Goal: Task Accomplishment & Management: Complete application form

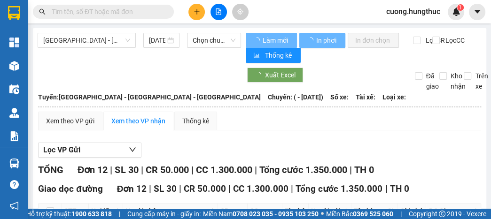
type input "[DATE]"
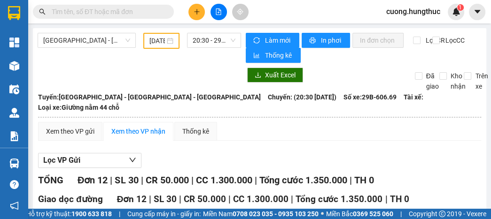
click at [194, 15] on button at bounding box center [196, 12] width 16 height 16
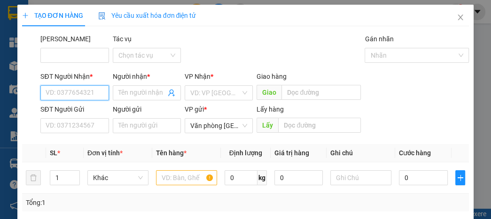
click at [79, 90] on input "SĐT Người Nhận *" at bounding box center [74, 92] width 68 height 15
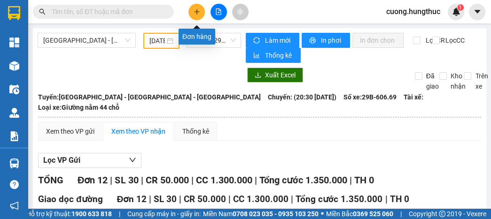
click at [199, 15] on icon "plus" at bounding box center [197, 11] width 7 height 7
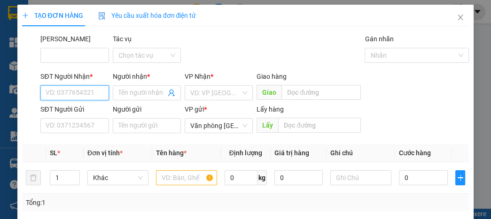
click at [58, 92] on input "SĐT Người Nhận *" at bounding box center [74, 92] width 68 height 15
click at [55, 118] on div "0904589588 - QT tú anh" at bounding box center [81, 111] width 82 height 15
type input "0904589588"
type input "QT tú anh"
type input "0904589588"
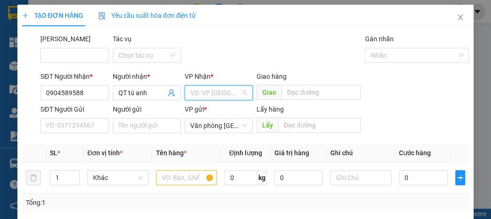
click at [204, 93] on input "search" at bounding box center [215, 93] width 50 height 14
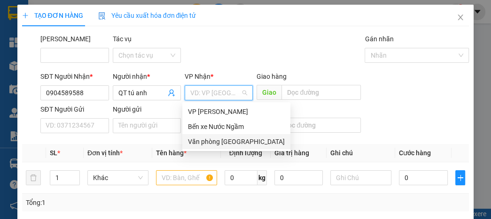
click at [209, 145] on div "Văn phòng [GEOGRAPHIC_DATA]" at bounding box center [236, 142] width 97 height 10
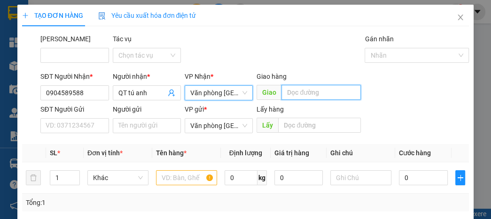
click at [307, 93] on input "text" at bounding box center [320, 92] width 79 height 15
type input "K"
type input "Lạt"
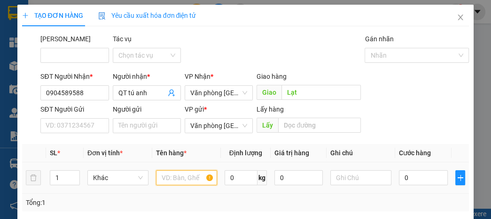
click at [167, 179] on input "text" at bounding box center [186, 177] width 61 height 15
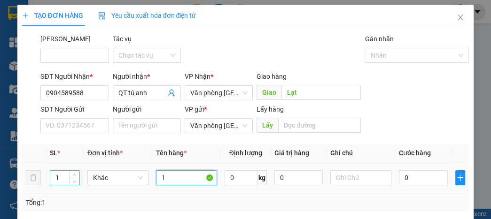
type input "1"
click at [63, 178] on input "1" at bounding box center [64, 178] width 29 height 14
type input "3"
click at [181, 180] on input "1" at bounding box center [186, 177] width 61 height 15
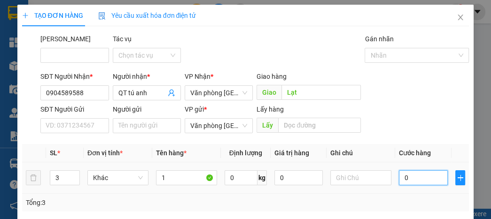
click at [431, 176] on input "0" at bounding box center [423, 177] width 48 height 15
type input "1"
type input "15"
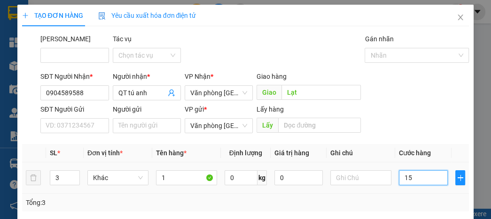
type input "15"
type input "150"
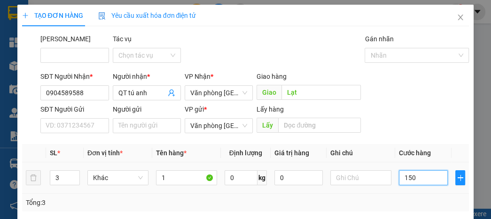
type input "1.500"
type input "15.000"
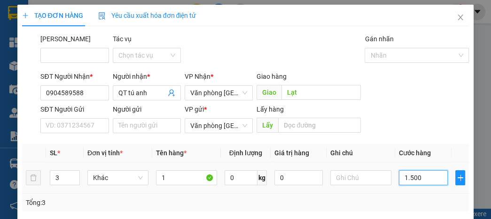
type input "15.000"
type input "150.000"
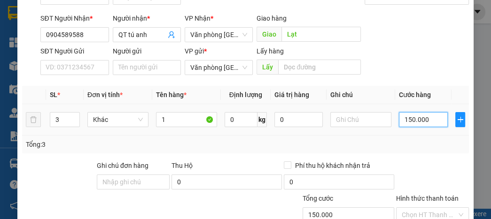
scroll to position [124, 0]
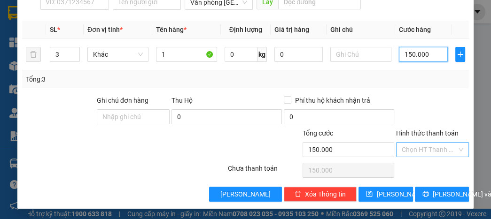
type input "150.000"
click at [428, 153] on input "Hình thức thanh toán" at bounding box center [429, 150] width 55 height 14
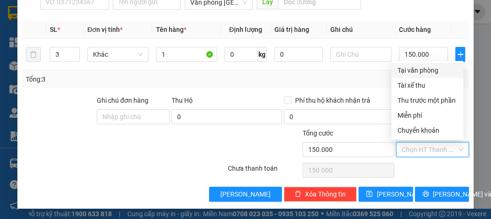
click at [425, 65] on div "Tại văn phòng" at bounding box center [427, 70] width 61 height 10
type input "0"
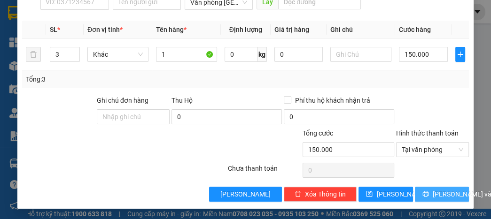
click at [433, 193] on span "[PERSON_NAME] và In" at bounding box center [466, 194] width 66 height 10
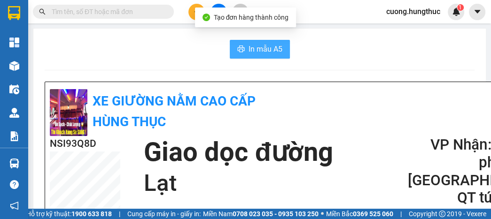
click at [268, 49] on span "In mẫu A5" at bounding box center [265, 49] width 34 height 12
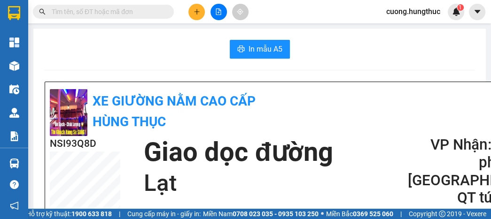
drag, startPoint x: 434, startPoint y: 59, endPoint x: 396, endPoint y: 56, distance: 37.6
click at [202, 11] on button at bounding box center [196, 12] width 16 height 16
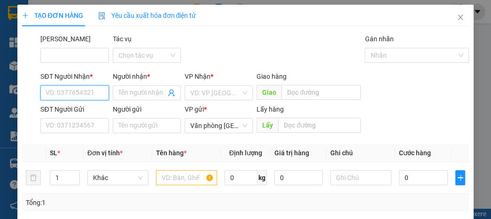
click at [50, 95] on input "SĐT Người Nhận *" at bounding box center [74, 92] width 68 height 15
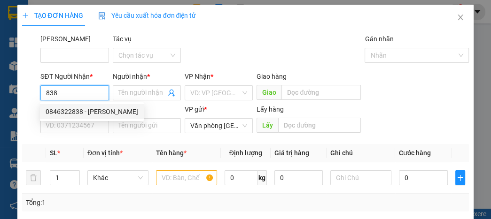
click at [67, 113] on div "0846322838 - [PERSON_NAME]" at bounding box center [92, 112] width 93 height 10
type input "0846322838"
type input "chị huyền"
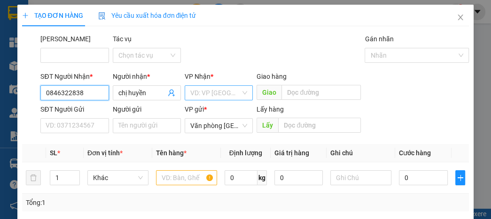
type input "0846322838"
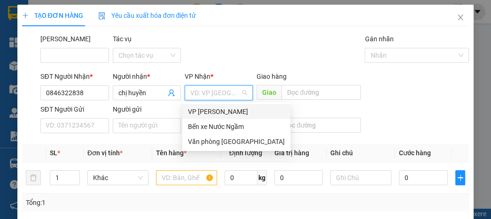
click at [232, 92] on input "search" at bounding box center [215, 93] width 50 height 14
click at [232, 128] on div "Bến xe Nước Ngầm" at bounding box center [236, 127] width 97 height 10
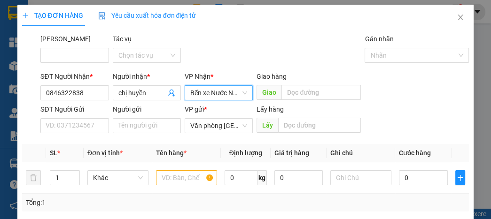
click at [225, 94] on span "Bến xe Nước Ngầm" at bounding box center [218, 93] width 57 height 14
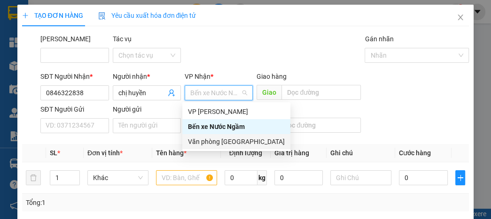
click at [222, 139] on div "Văn phòng [GEOGRAPHIC_DATA]" at bounding box center [236, 142] width 97 height 10
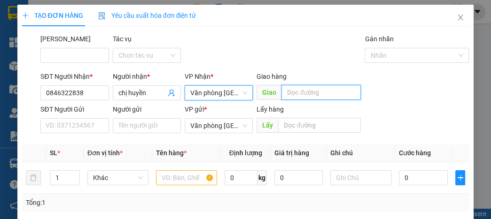
click at [305, 89] on input "text" at bounding box center [320, 92] width 79 height 15
type input "lạt"
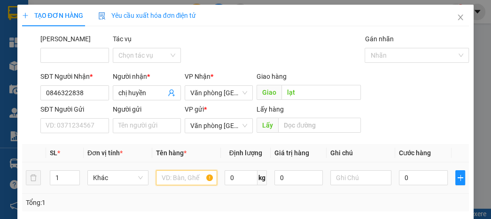
drag, startPoint x: 180, startPoint y: 175, endPoint x: 77, endPoint y: 139, distance: 109.3
click at [179, 175] on input "text" at bounding box center [186, 177] width 61 height 15
click at [60, 182] on input "1" at bounding box center [64, 178] width 29 height 14
type input "3"
click at [180, 182] on input "text" at bounding box center [186, 177] width 61 height 15
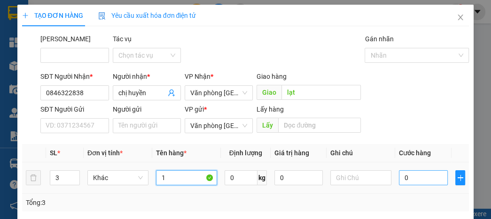
type input "1"
click at [403, 174] on input "0" at bounding box center [423, 177] width 48 height 15
type input "1"
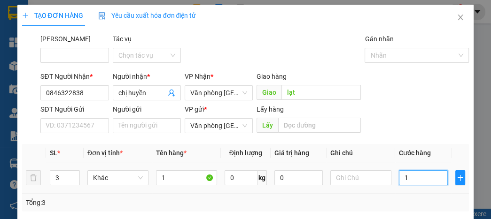
type input "15"
type input "150"
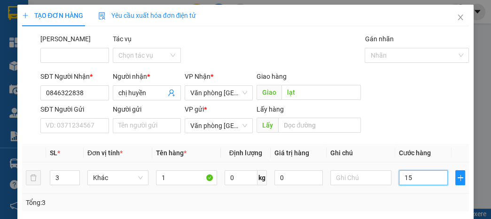
type input "150"
type input "1.500"
type input "15.000"
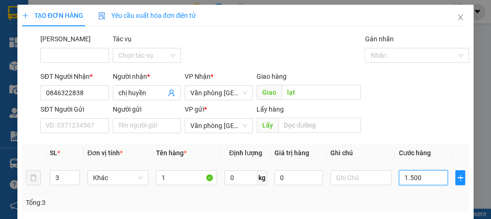
type input "15.000"
type input "150.000"
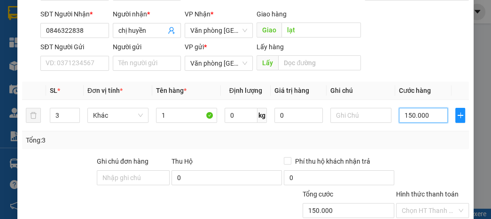
scroll to position [113, 0]
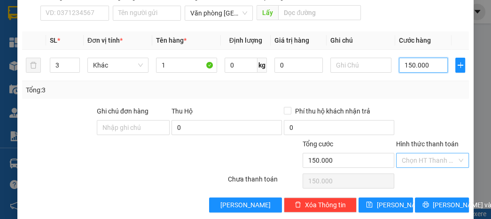
type input "150.000"
click at [428, 161] on input "Hình thức thanh toán" at bounding box center [429, 161] width 55 height 14
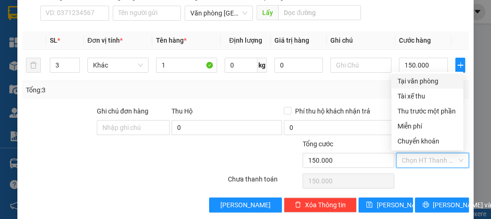
click at [433, 83] on div "Tại văn phòng" at bounding box center [427, 81] width 61 height 10
type input "0"
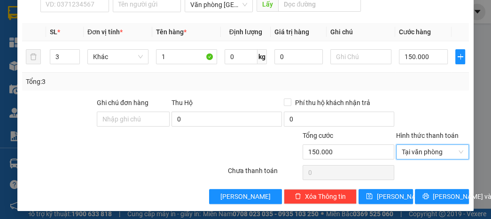
scroll to position [124, 0]
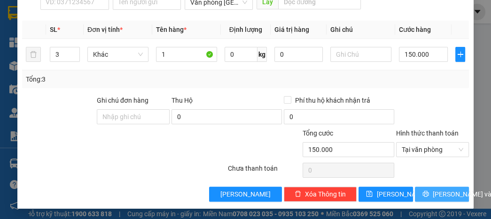
click at [428, 196] on button "[PERSON_NAME] và In" at bounding box center [442, 194] width 54 height 15
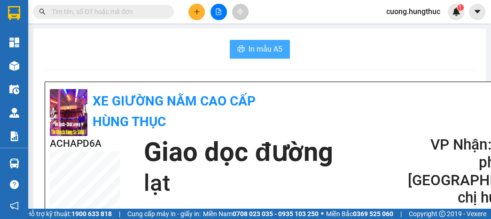
click at [271, 52] on span "In mẫu A5" at bounding box center [265, 49] width 34 height 12
click at [197, 14] on icon "plus" at bounding box center [197, 11] width 7 height 7
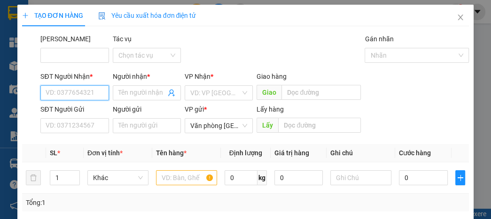
click at [75, 88] on input "SĐT Người Nhận *" at bounding box center [74, 92] width 68 height 15
click at [70, 112] on div "0834666566 - nhung dương" at bounding box center [87, 112] width 82 height 10
type input "0834666566"
type input "nhung dương"
type input "0834666566"
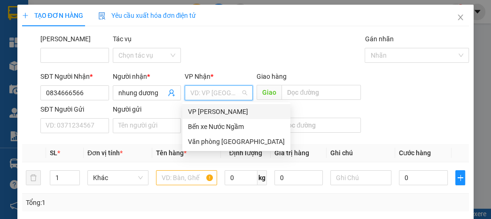
click at [237, 96] on input "search" at bounding box center [215, 93] width 50 height 14
click at [227, 147] on div "Văn phòng [GEOGRAPHIC_DATA]" at bounding box center [236, 141] width 108 height 15
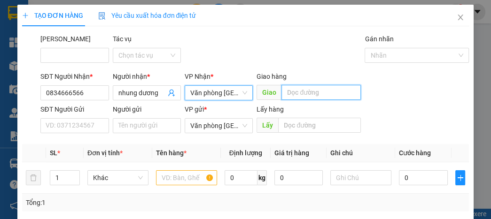
click at [298, 96] on input "text" at bounding box center [320, 92] width 79 height 15
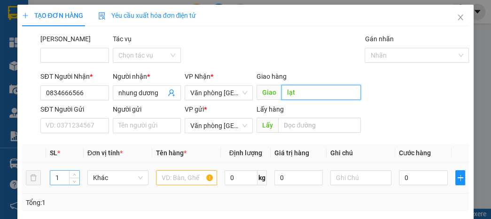
type input "lạt"
click at [63, 178] on input "1" at bounding box center [64, 178] width 29 height 14
type input "5"
type input "2"
click at [194, 182] on input "text" at bounding box center [186, 177] width 61 height 15
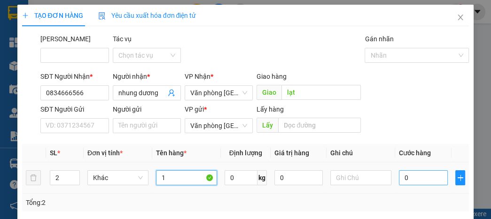
type input "1"
click at [406, 175] on input "0" at bounding box center [423, 177] width 48 height 15
type input "1"
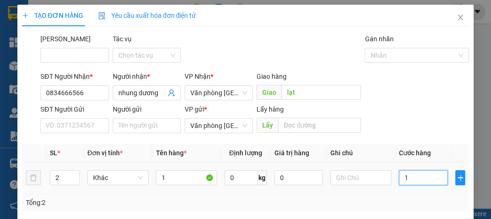
type input "15"
type input "150"
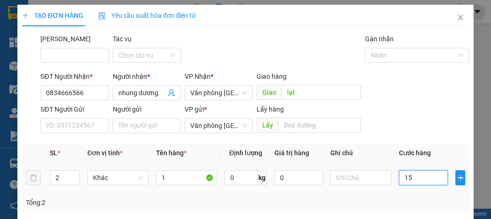
type input "150"
type input "1.500"
type input "15.000"
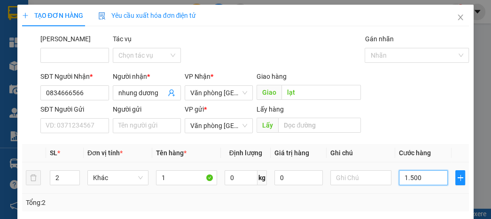
type input "15.000"
type input "150.000"
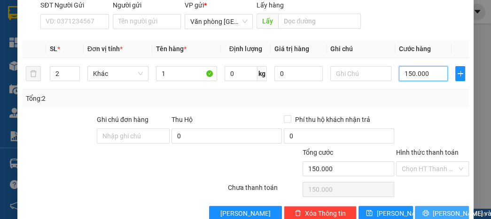
scroll to position [113, 0]
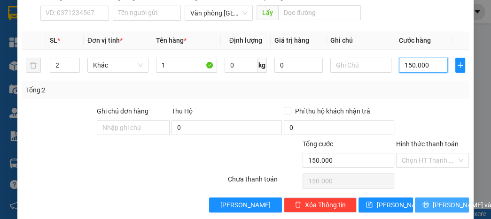
type input "150.000"
click at [445, 203] on span "[PERSON_NAME] và In" at bounding box center [466, 205] width 66 height 10
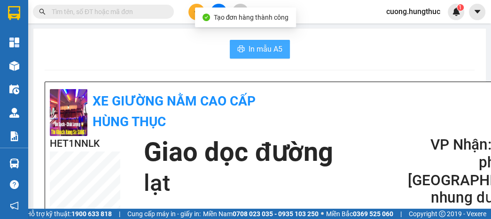
click at [248, 54] on span "In mẫu A5" at bounding box center [265, 49] width 34 height 12
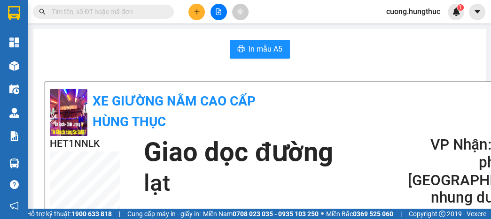
click at [423, 53] on div "In mẫu A5" at bounding box center [260, 49] width 430 height 19
click at [393, 99] on div "XE GIƯỜNG NẰM CAO CẤP HÙNG THỤC" at bounding box center [285, 111] width 471 height 49
click at [397, 104] on div "XE GIƯỜNG NẰM CAO CẤP HÙNG THỤC" at bounding box center [285, 111] width 471 height 49
click at [199, 9] on icon "plus" at bounding box center [197, 11] width 7 height 7
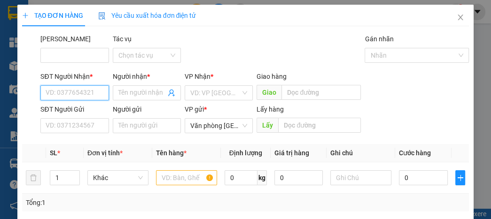
click at [86, 95] on input "SĐT Người Nhận *" at bounding box center [74, 92] width 68 height 15
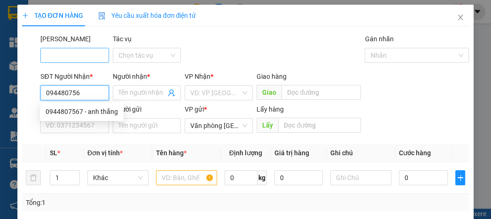
type input "0944807567"
click at [91, 113] on div "0944807567 - anh thắng" at bounding box center [82, 112] width 72 height 10
type input "anh thắng"
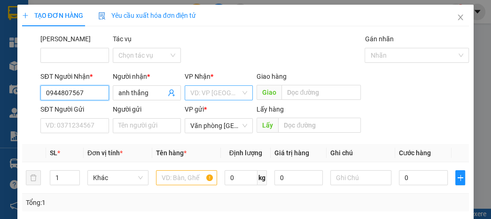
type input "0944807567"
click at [196, 97] on input "search" at bounding box center [215, 93] width 50 height 14
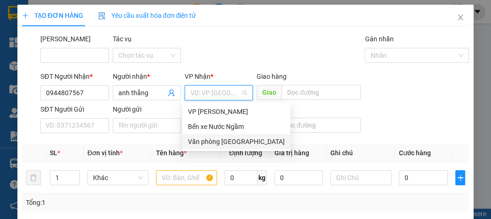
drag, startPoint x: 201, startPoint y: 143, endPoint x: 201, endPoint y: 137, distance: 6.1
click at [201, 142] on div "Văn phòng [GEOGRAPHIC_DATA]" at bounding box center [236, 142] width 97 height 10
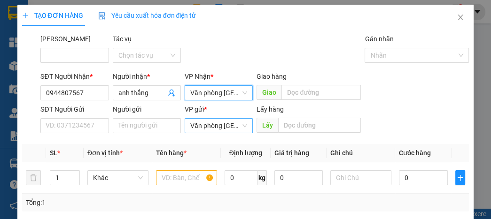
click at [203, 126] on span "Văn phòng [GEOGRAPHIC_DATA]" at bounding box center [218, 126] width 57 height 14
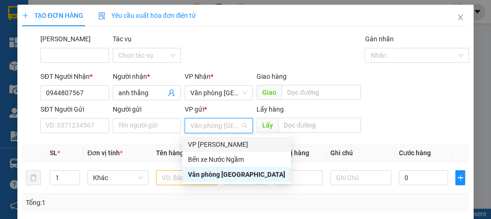
click at [203, 142] on div "VP [PERSON_NAME]" at bounding box center [236, 144] width 97 height 10
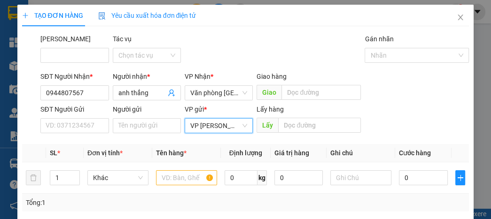
click at [314, 103] on div "Giao hàng Giao" at bounding box center [308, 87] width 104 height 33
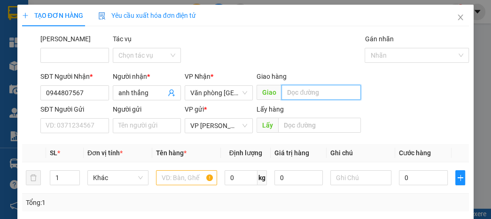
click at [309, 94] on input "text" at bounding box center [320, 92] width 79 height 15
type input "lạt"
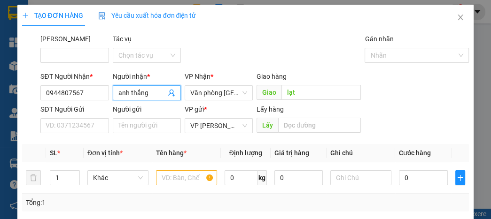
click at [156, 93] on input "anh thắng" at bounding box center [141, 93] width 47 height 10
type input "a"
type input "chị [PERSON_NAME]"
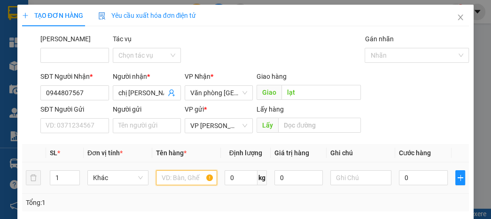
click at [168, 172] on input "text" at bounding box center [186, 177] width 61 height 15
type input "a"
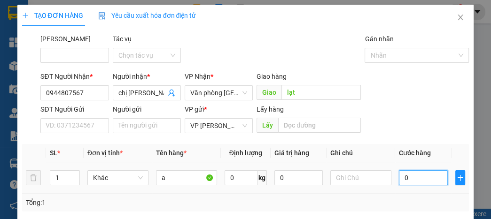
type input "5"
type input "50"
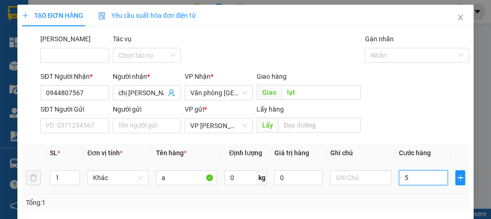
type input "50"
type input "500"
type input "5.000"
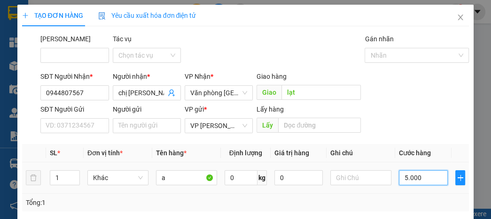
type input "5.000"
type input "50.000"
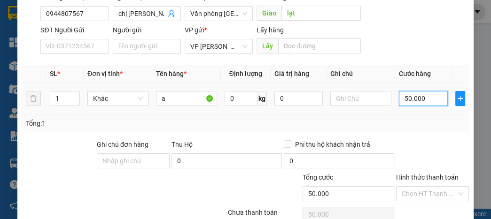
scroll to position [124, 0]
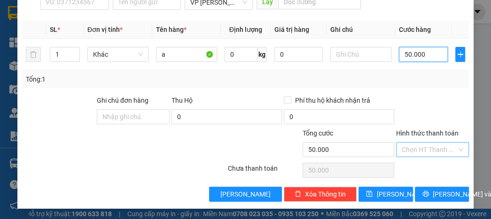
type input "50.000"
click at [416, 152] on input "Hình thức thanh toán" at bounding box center [429, 150] width 55 height 14
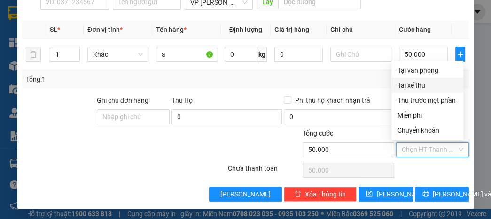
click at [423, 89] on div "Tài xế thu" at bounding box center [427, 85] width 61 height 10
type input "0"
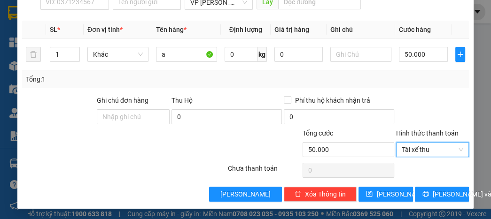
click at [434, 185] on div "Transit Pickup Surcharge Ids Transit Deliver Surcharge Ids Transit Deliver Surc…" at bounding box center [245, 56] width 447 height 292
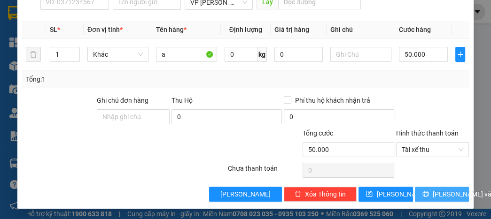
click at [434, 190] on span "[PERSON_NAME] và In" at bounding box center [466, 194] width 66 height 10
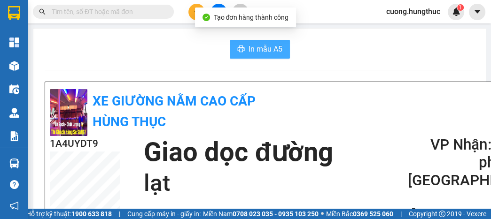
click at [266, 50] on span "In mẫu A5" at bounding box center [265, 49] width 34 height 12
